Goal: Navigation & Orientation: Find specific page/section

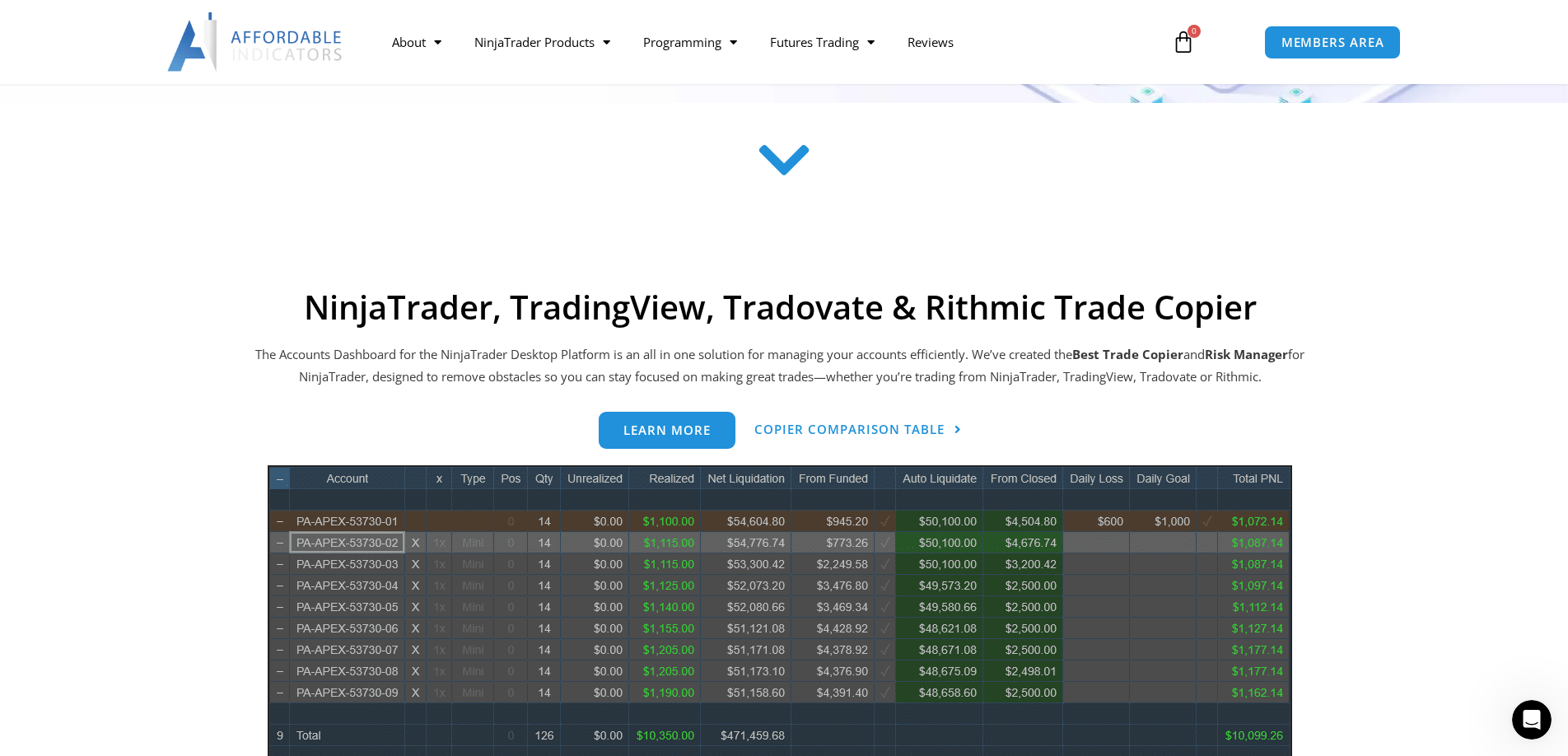
scroll to position [530, 0]
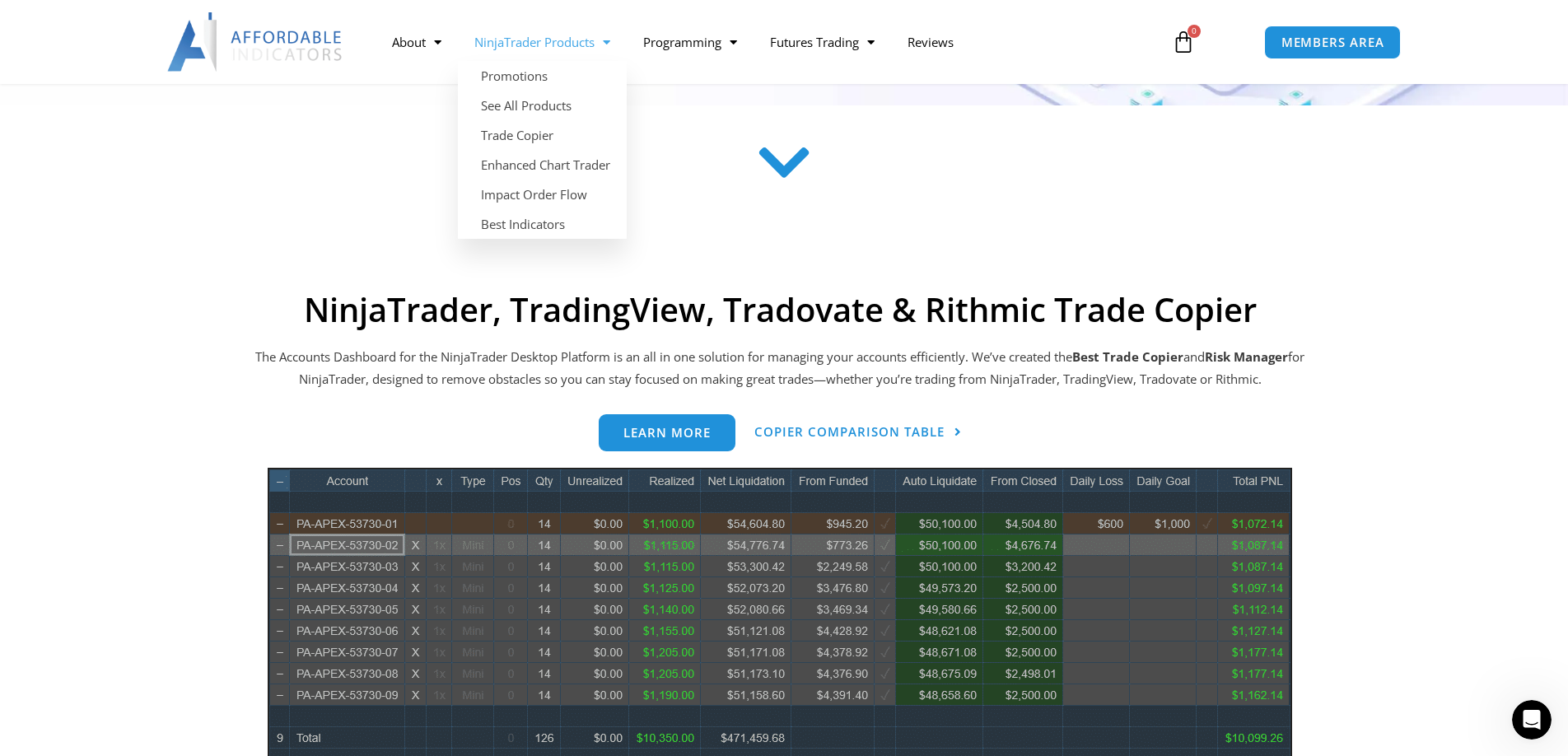
click at [601, 45] on span "Menu" at bounding box center [602, 42] width 15 height 29
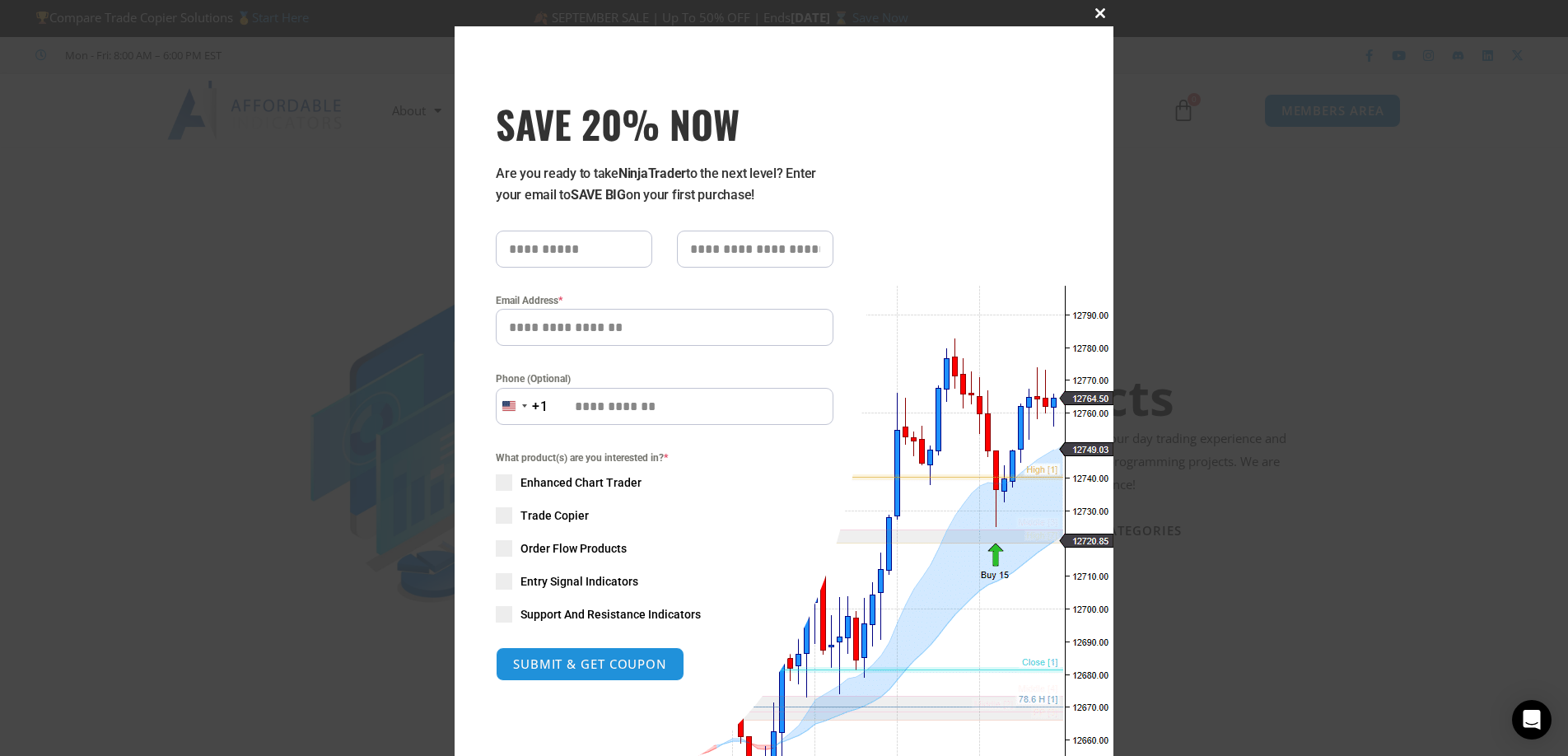
click at [1096, 10] on span "SAVE 20% NOW popup" at bounding box center [1100, 13] width 27 height 10
